Goal: Communication & Community: Answer question/provide support

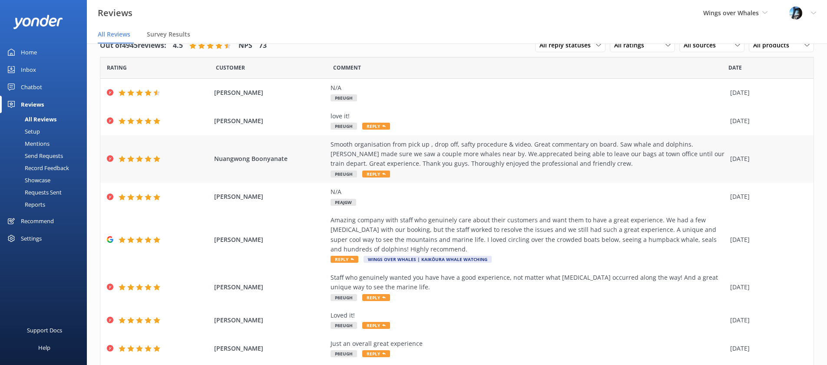
scroll to position [19, 0]
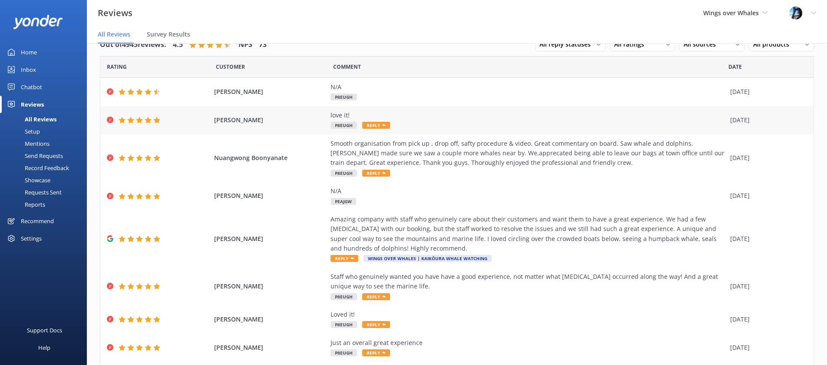
click at [449, 124] on div "love it! P8EUGH Reply" at bounding box center [528, 120] width 395 height 20
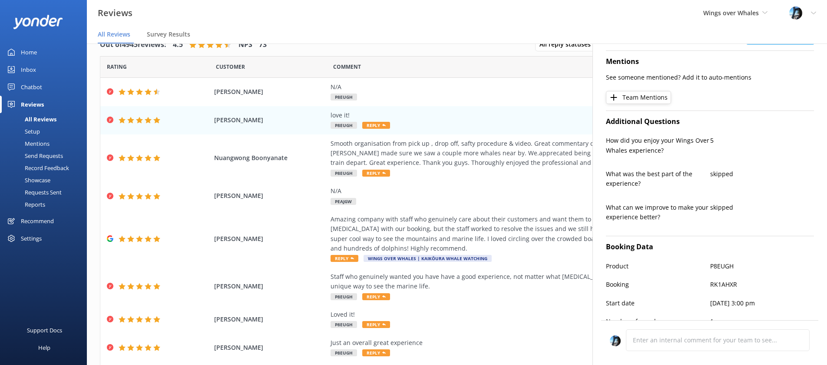
scroll to position [239, 0]
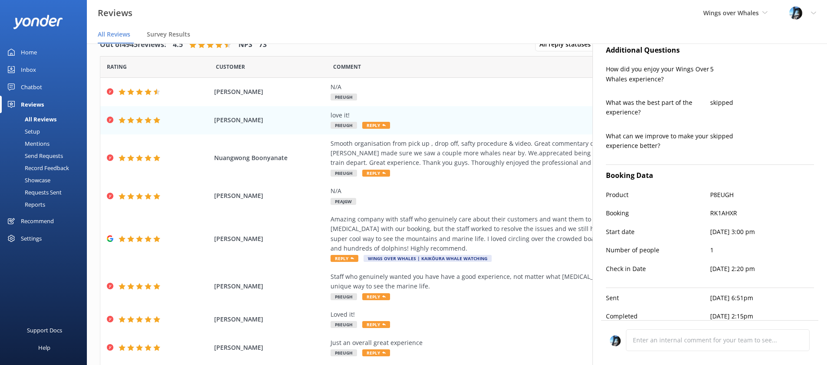
type textarea "Thank you so much, [PERSON_NAME]! We're thrilled to hear you love it. We apprec…"
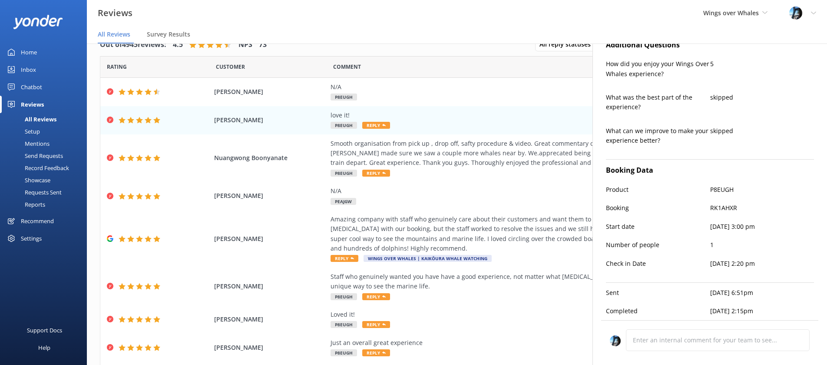
scroll to position [0, 0]
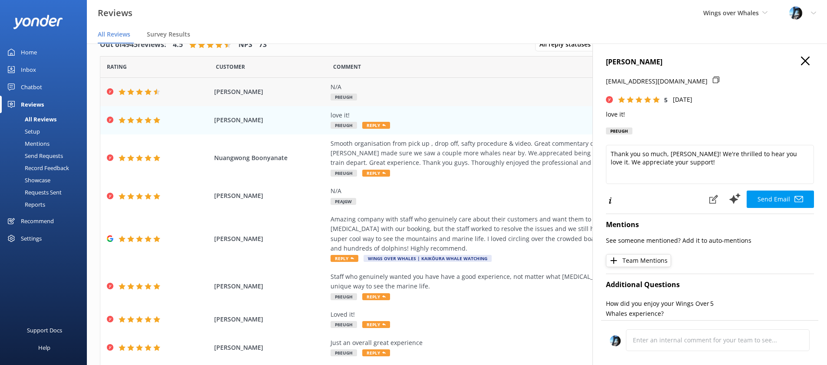
click at [397, 88] on div "N/A" at bounding box center [528, 87] width 395 height 10
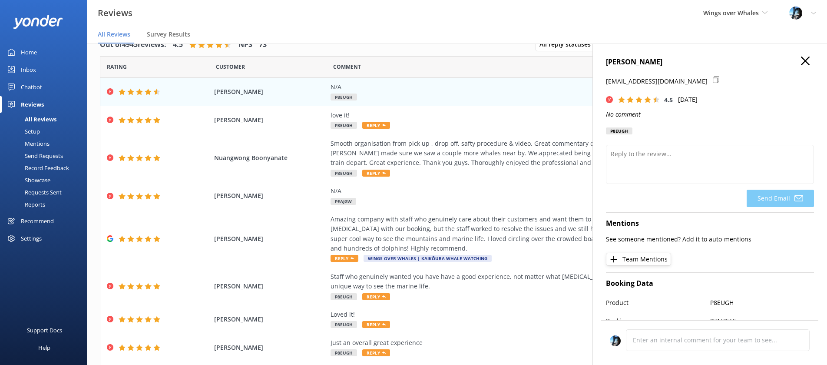
click at [809, 57] on use "button" at bounding box center [805, 60] width 9 height 9
